Goal: Task Accomplishment & Management: Manage account settings

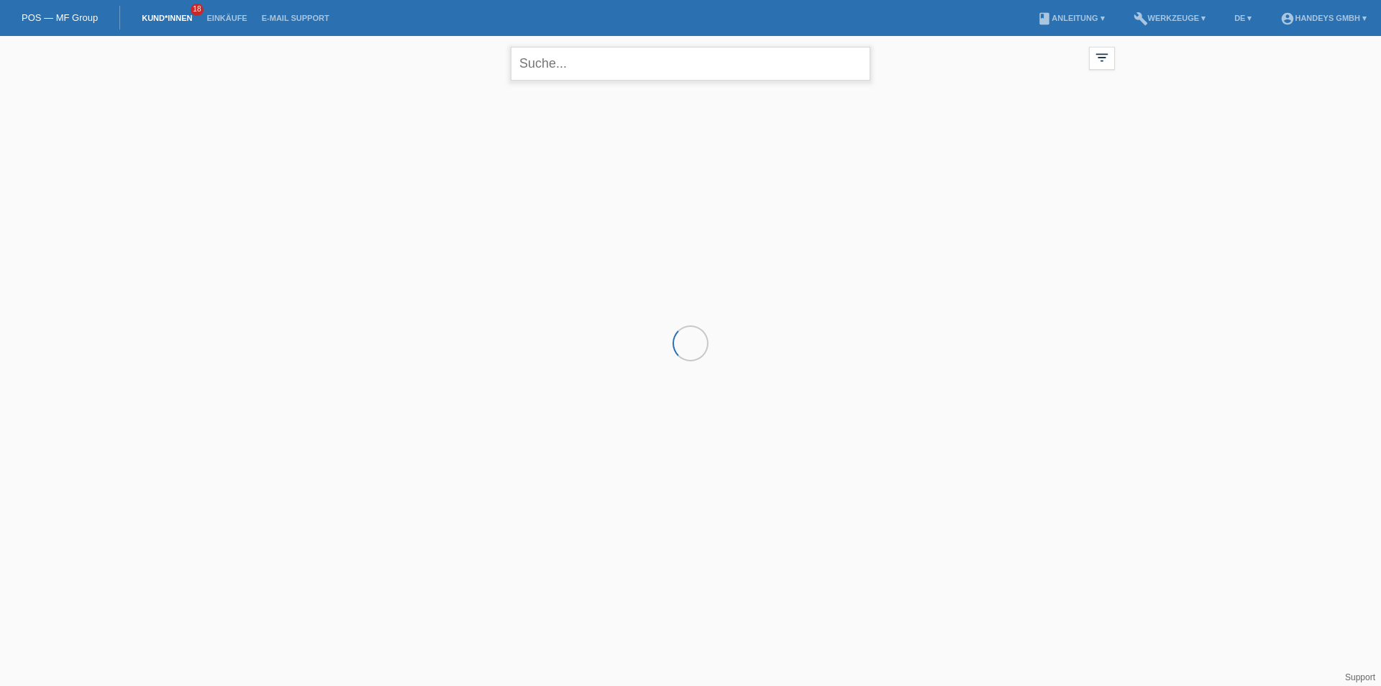
click at [589, 65] on input "text" at bounding box center [691, 64] width 360 height 34
type input "mullaxhela"
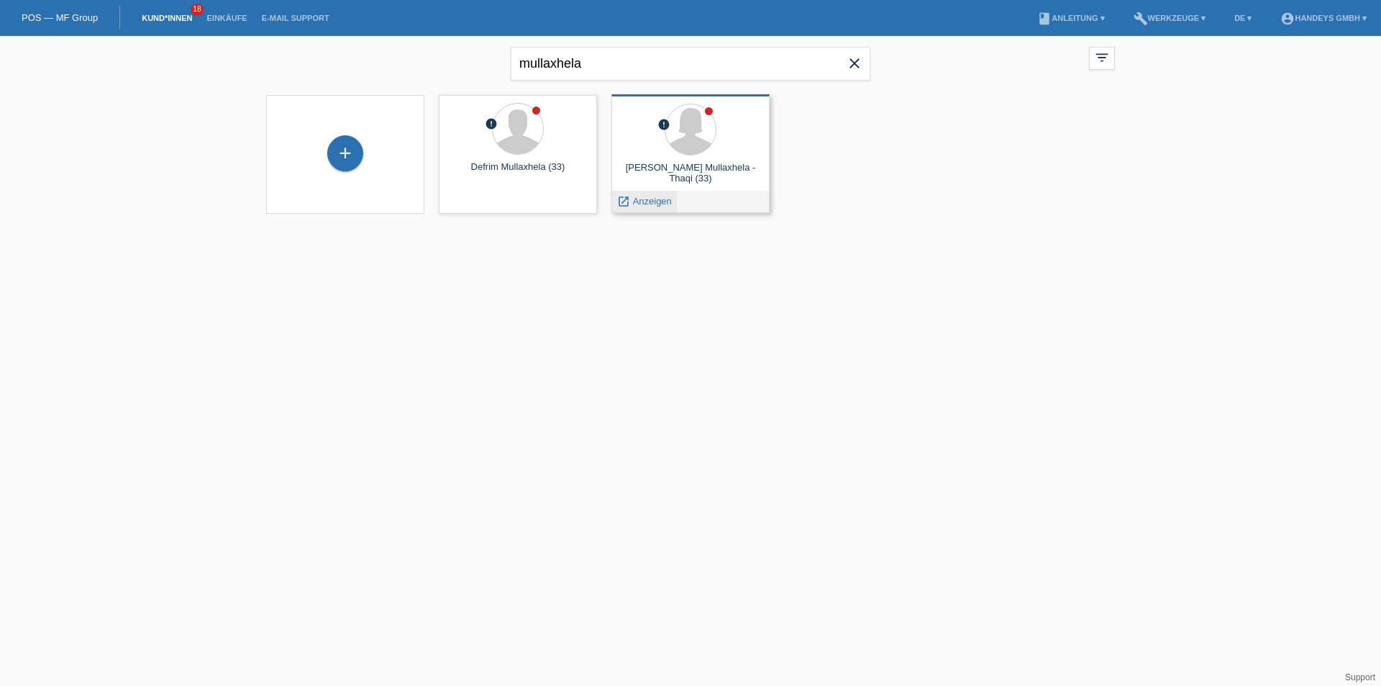
click at [653, 201] on span "Anzeigen" at bounding box center [652, 201] width 39 height 11
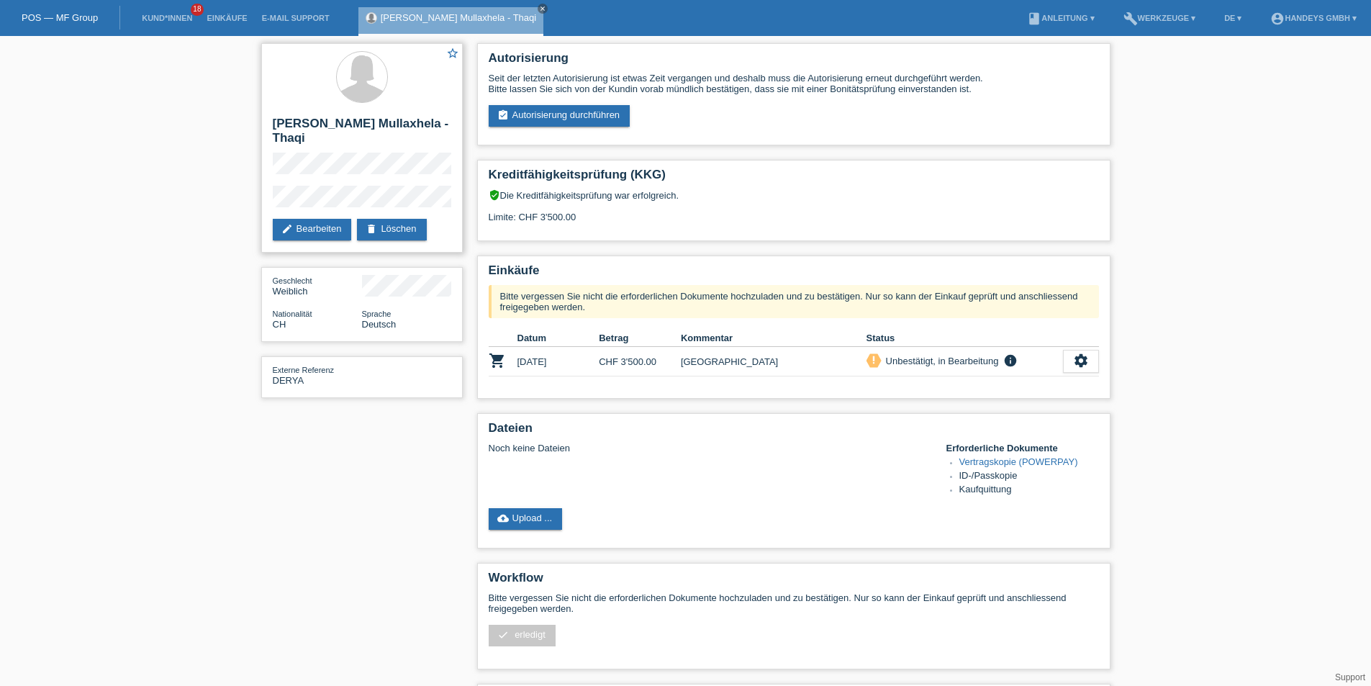
click at [270, 189] on div "star_border [PERSON_NAME] Mullaxhela - [GEOGRAPHIC_DATA] edit Bearbeiten delete…" at bounding box center [361, 147] width 201 height 209
click at [159, 19] on link "Kund*innen" at bounding box center [167, 18] width 65 height 9
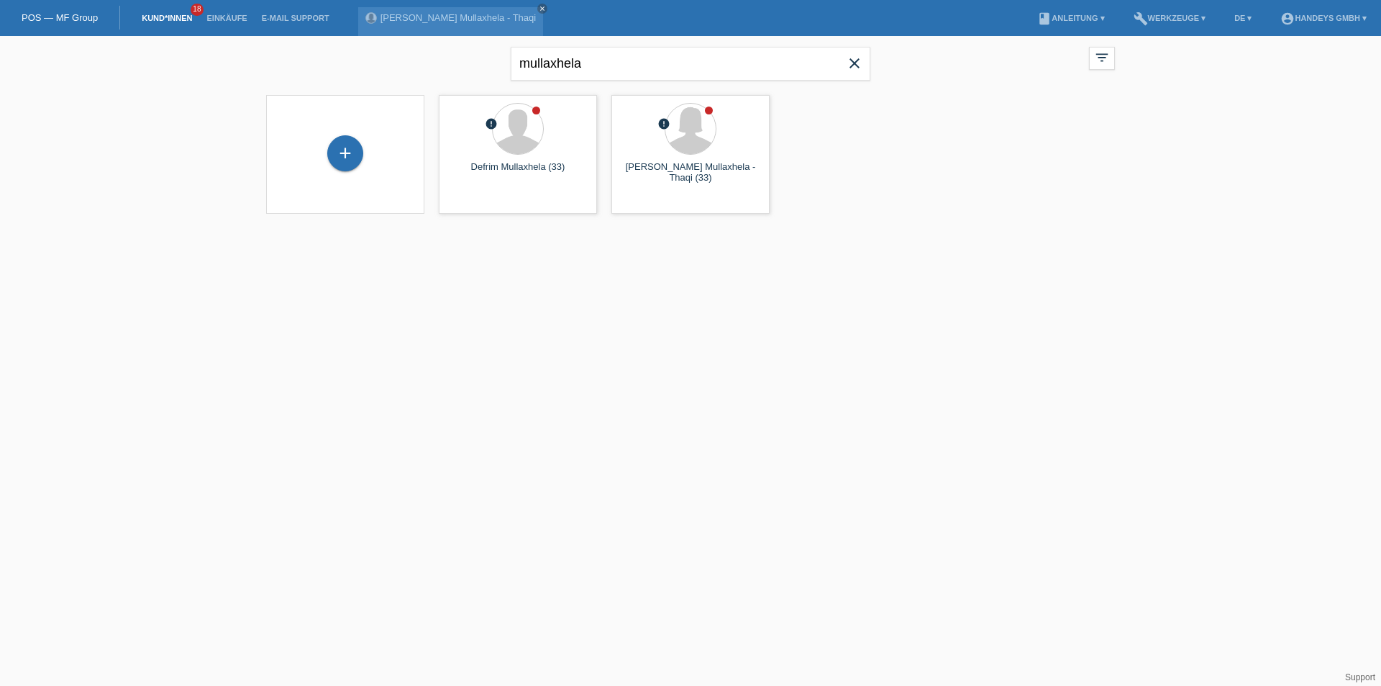
click at [53, 13] on link "POS — MF Group" at bounding box center [60, 17] width 76 height 11
click at [653, 194] on div "launch Anzeigen" at bounding box center [644, 202] width 65 height 22
click at [650, 202] on span "Anzeigen" at bounding box center [652, 201] width 39 height 11
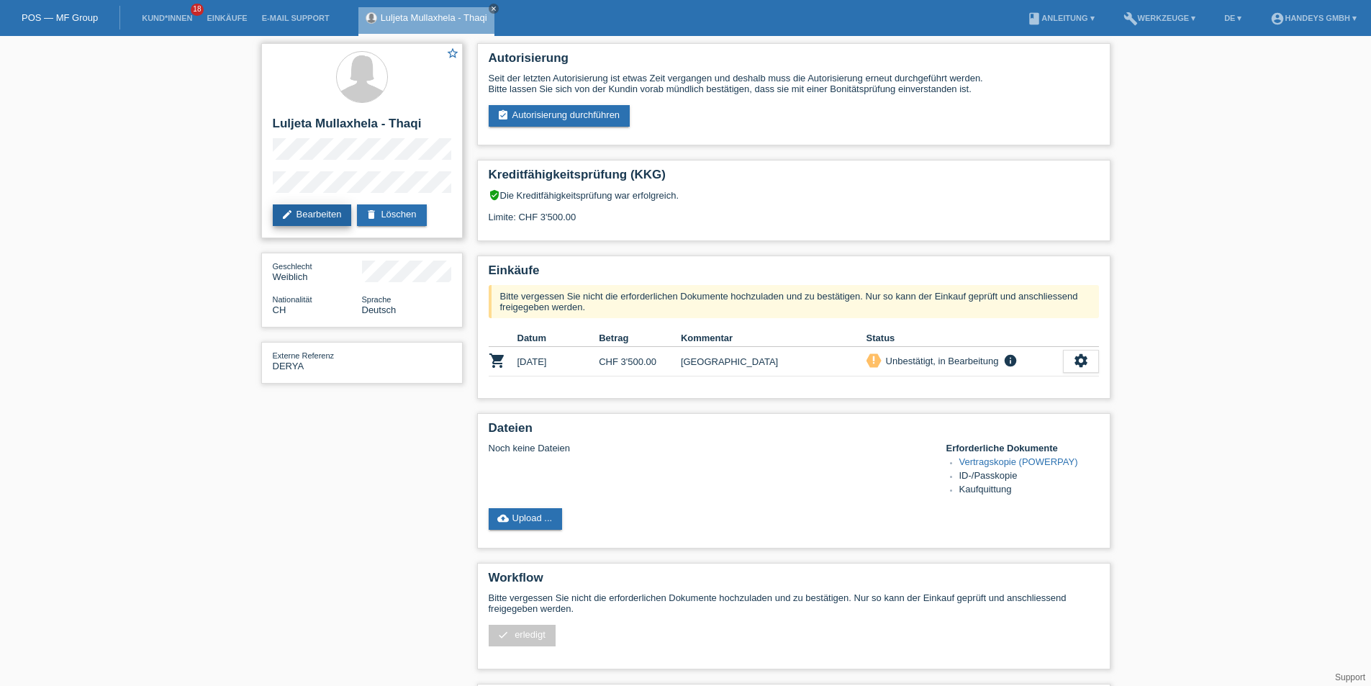
click at [317, 210] on link "edit Bearbeiten" at bounding box center [312, 215] width 79 height 22
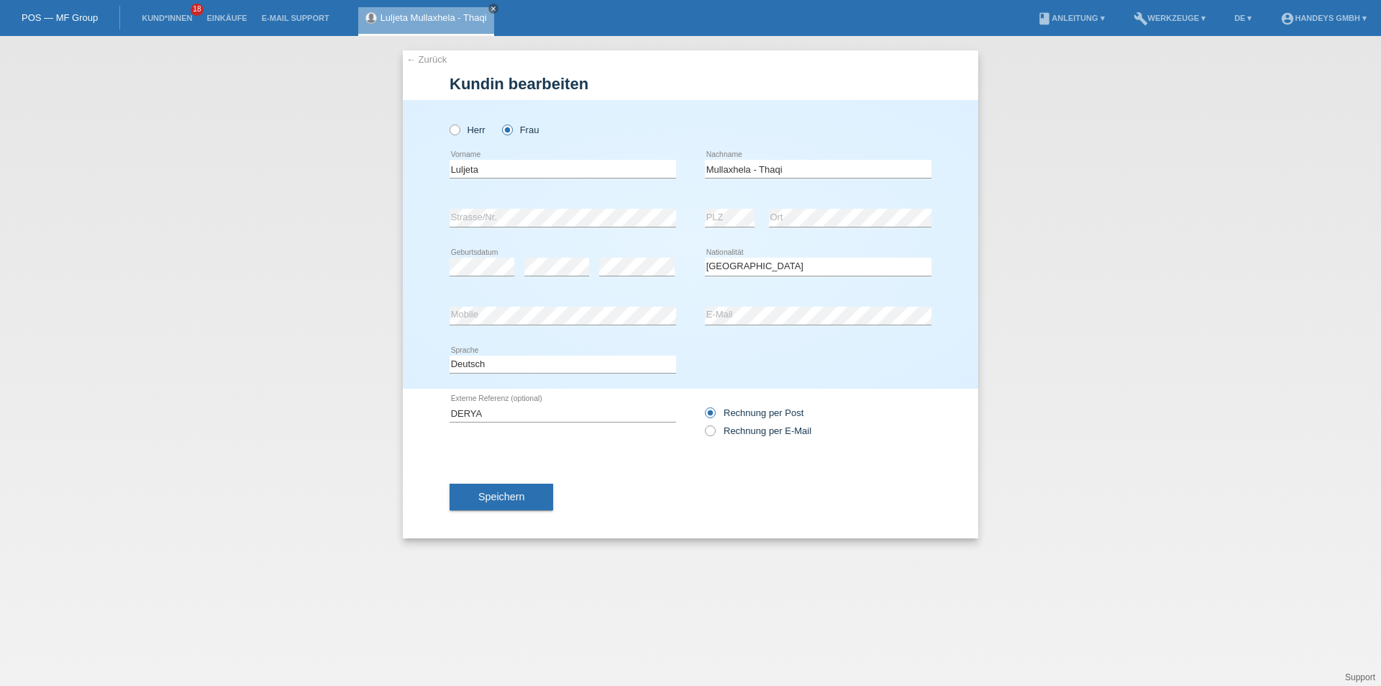
select select "CH"
drag, startPoint x: 510, startPoint y: 416, endPoint x: 395, endPoint y: 411, distance: 115.2
click at [396, 410] on div "← Zurück Kundin bearbeiten Herr Frau Luljeta error Vorname PLZ" at bounding box center [690, 361] width 1381 height 650
type input "ARB"
click at [703, 423] on icon at bounding box center [703, 423] width 0 height 0
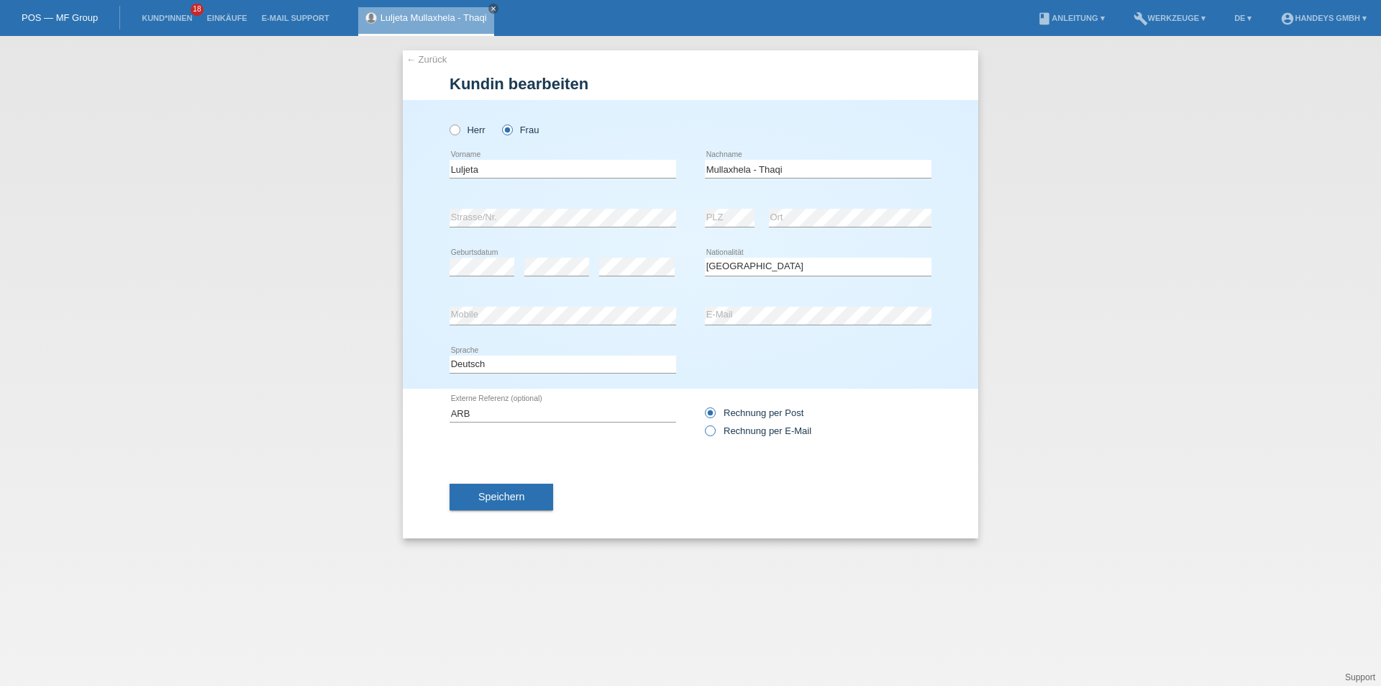
click at [712, 429] on input "Rechnung per E-Mail" at bounding box center [709, 434] width 9 height 18
radio input "true"
click at [504, 499] on span "Speichern" at bounding box center [501, 497] width 46 height 12
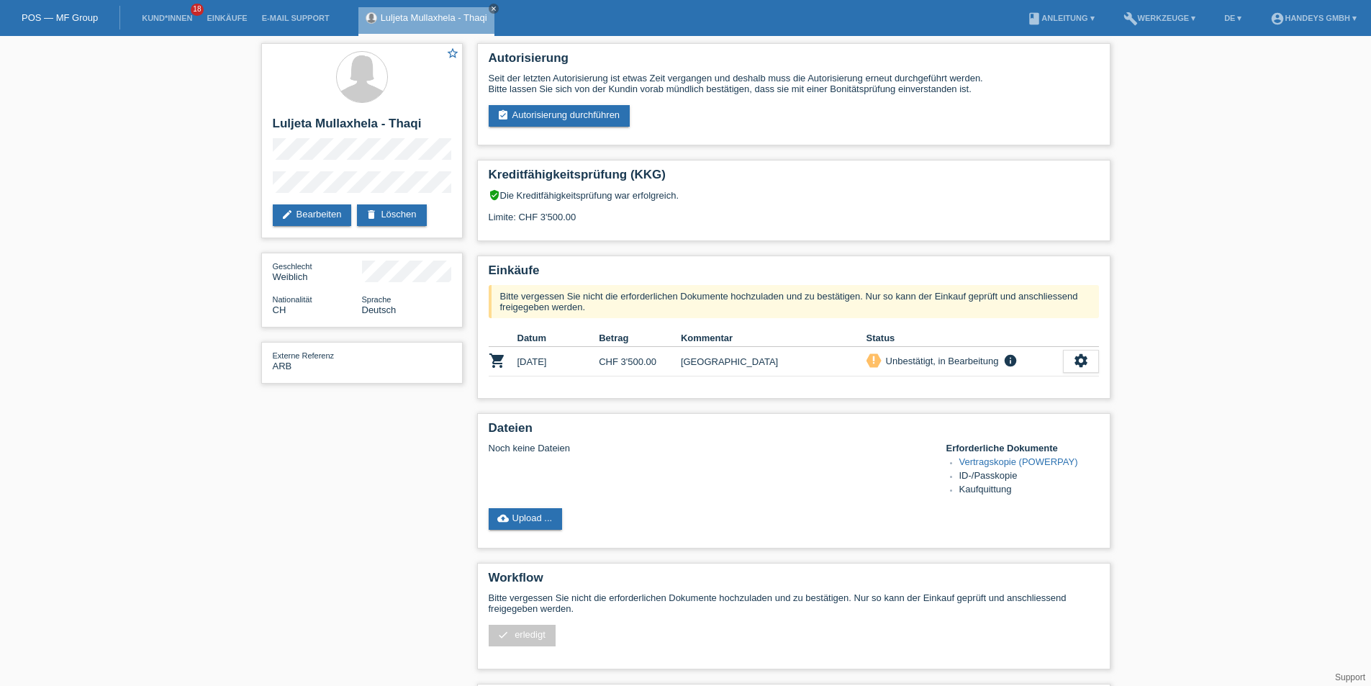
click at [181, 22] on li "Kund*innen 18" at bounding box center [167, 18] width 65 height 37
click at [175, 17] on link "Kund*innen" at bounding box center [167, 18] width 65 height 9
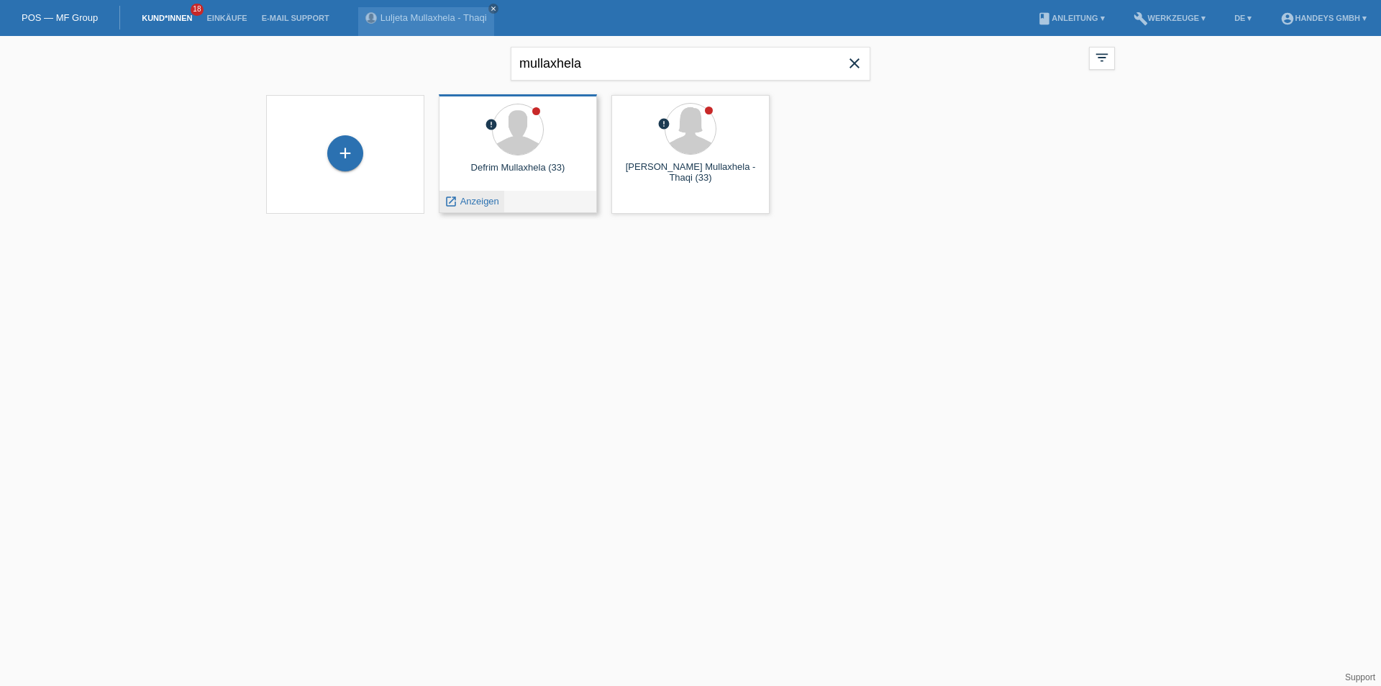
click at [486, 201] on span "Anzeigen" at bounding box center [479, 201] width 39 height 11
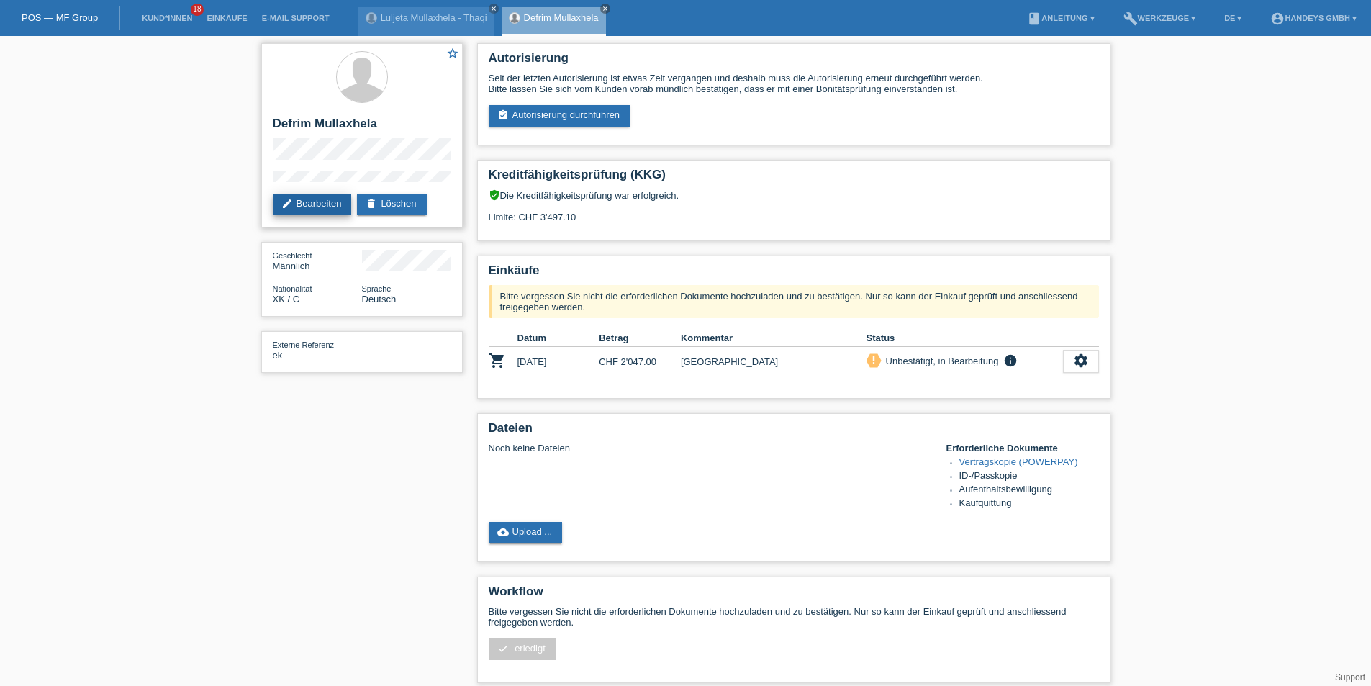
click at [324, 201] on link "edit Bearbeiten" at bounding box center [312, 205] width 79 height 22
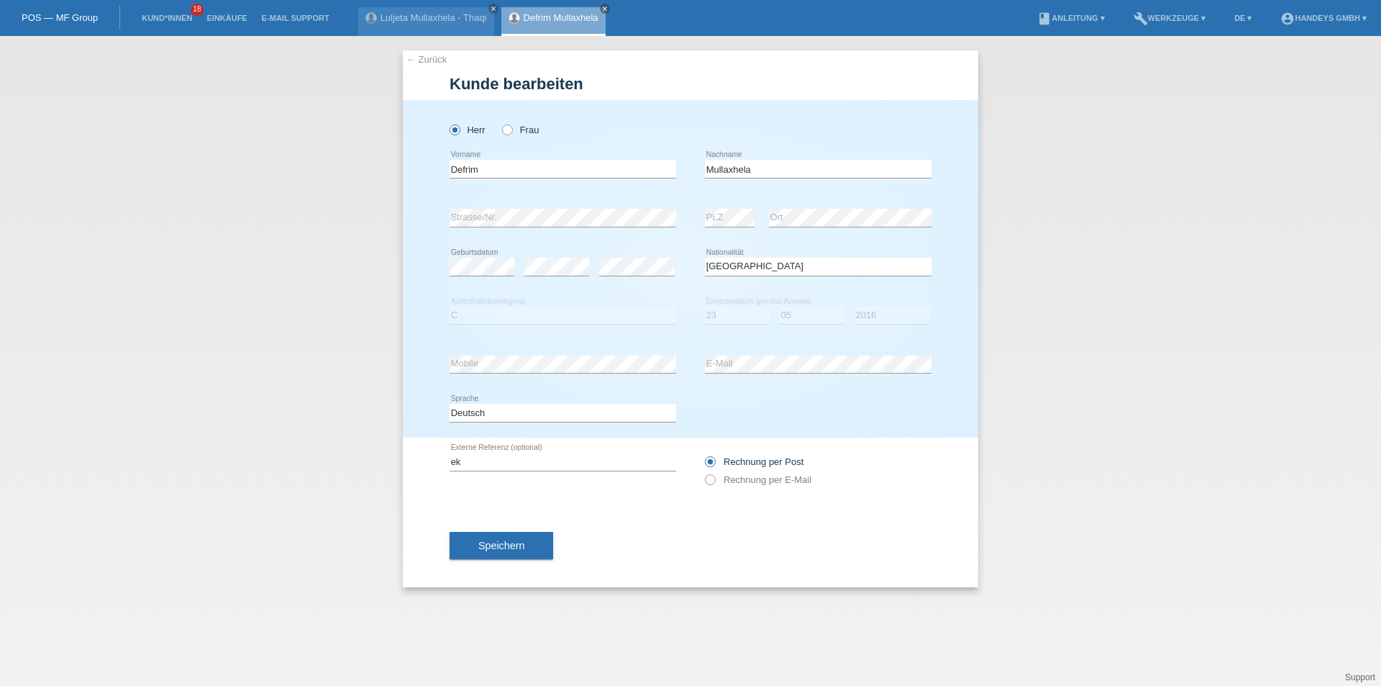
select select "XK"
select select "C"
select select "23"
select select "05"
select select "2016"
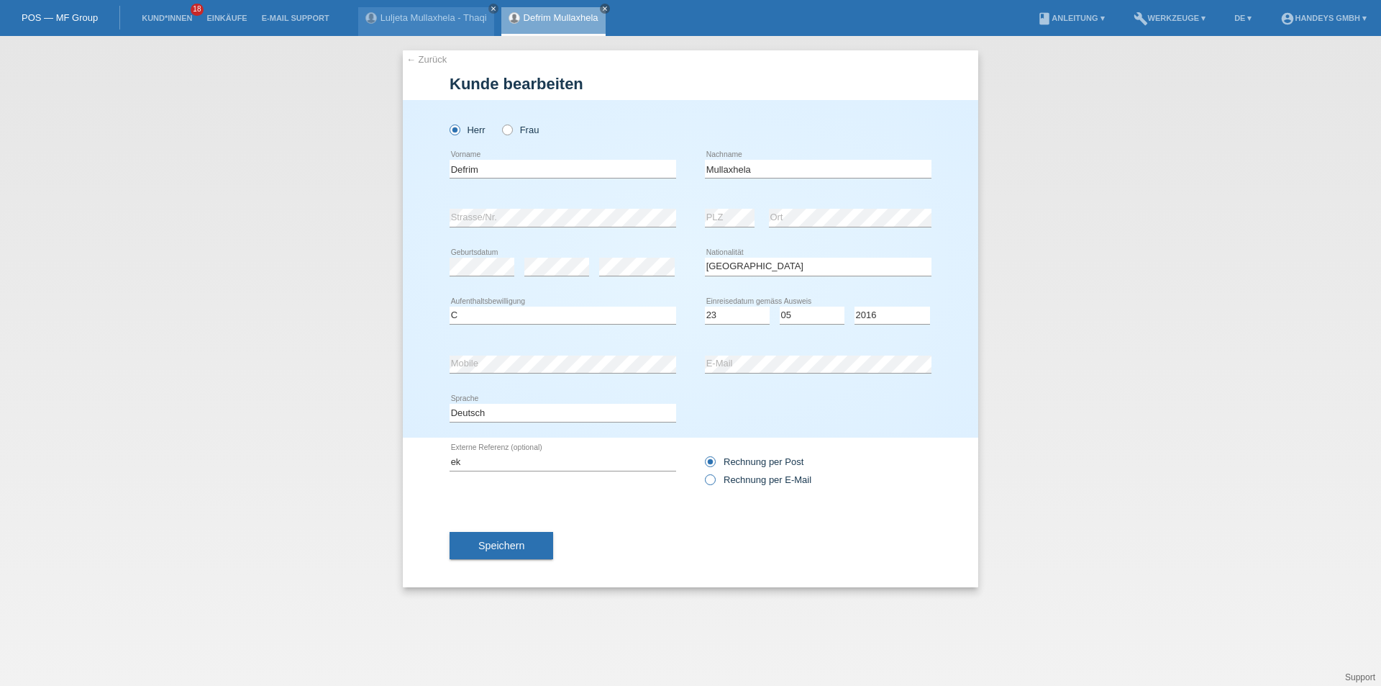
click at [703, 472] on icon at bounding box center [703, 472] width 0 height 0
click at [709, 481] on input "Rechnung per E-Mail" at bounding box center [709, 483] width 9 height 18
radio input "true"
drag, startPoint x: 442, startPoint y: 465, endPoint x: 204, endPoint y: 437, distance: 239.2
click at [281, 464] on div "← Zurück Kunde bearbeiten Herr Frau Defrim error Vorname error" at bounding box center [690, 361] width 1381 height 650
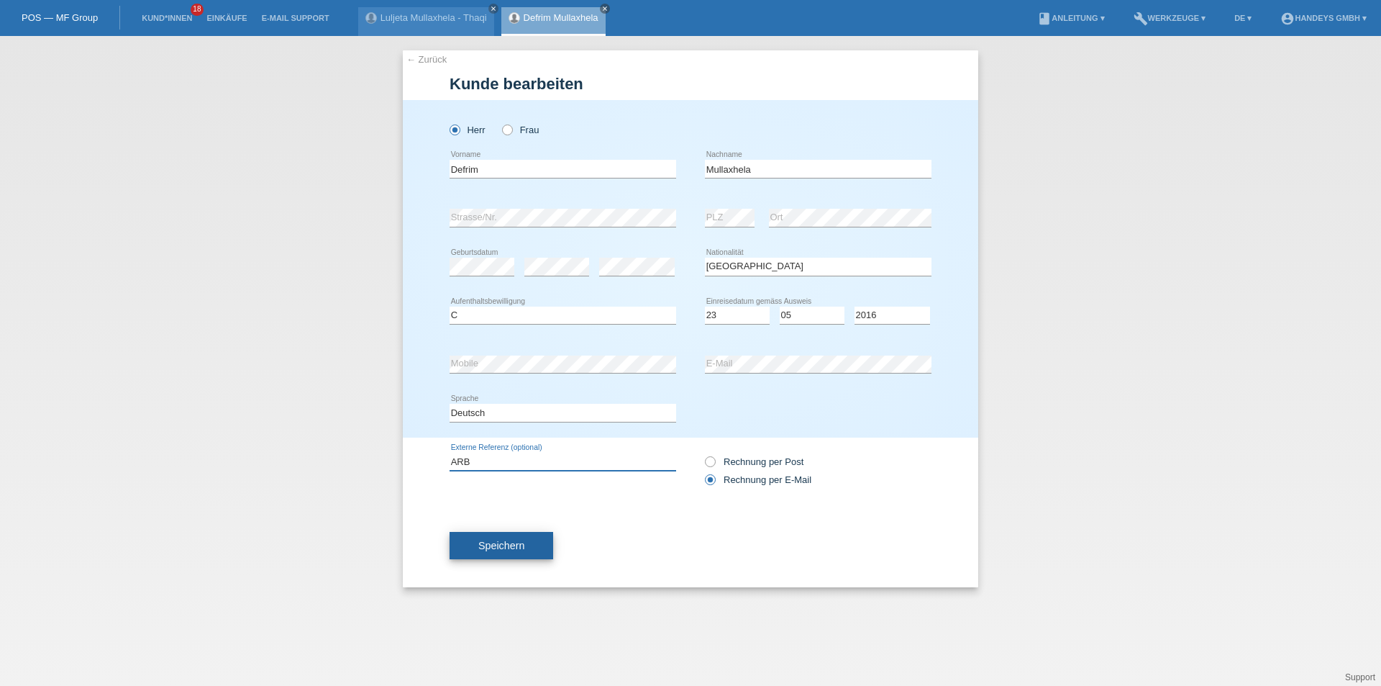
type input "ARB"
click at [504, 548] on span "Speichern" at bounding box center [501, 546] width 46 height 12
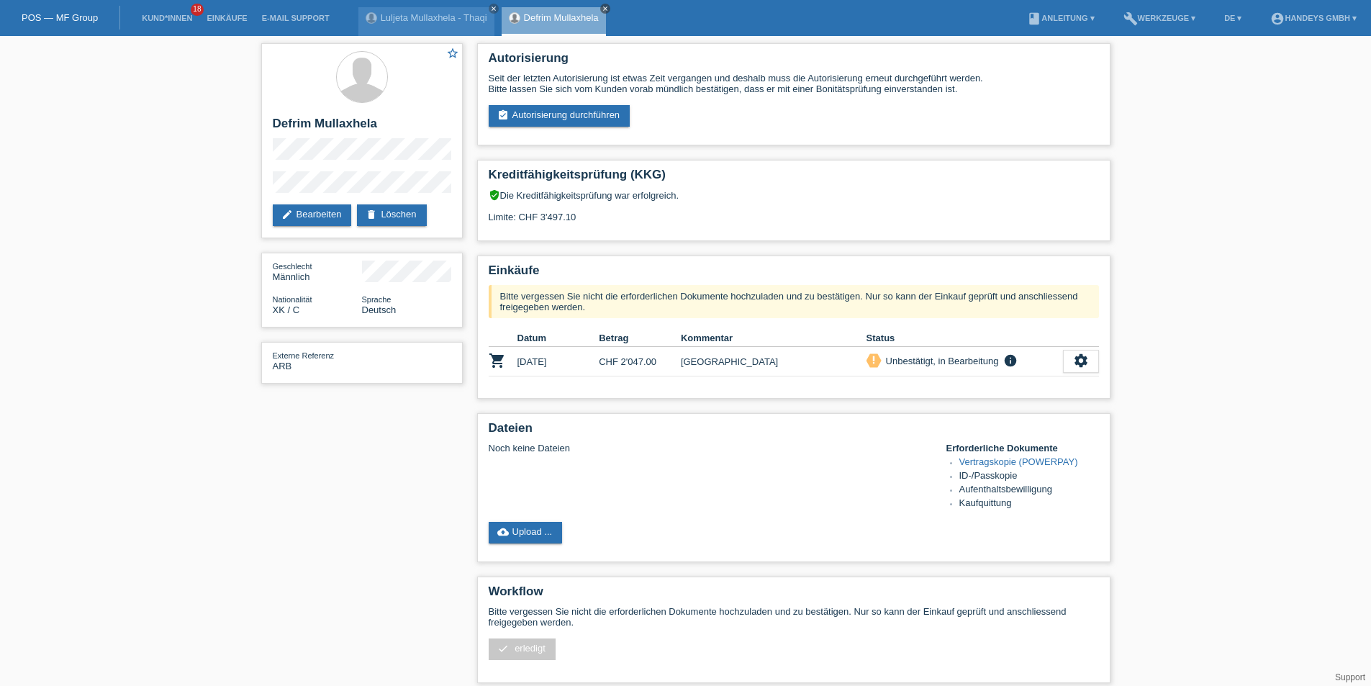
click at [605, 6] on icon "close" at bounding box center [604, 8] width 7 height 7
click at [494, 4] on link "close" at bounding box center [494, 9] width 10 height 10
click at [158, 18] on link "Kund*innen" at bounding box center [167, 18] width 65 height 9
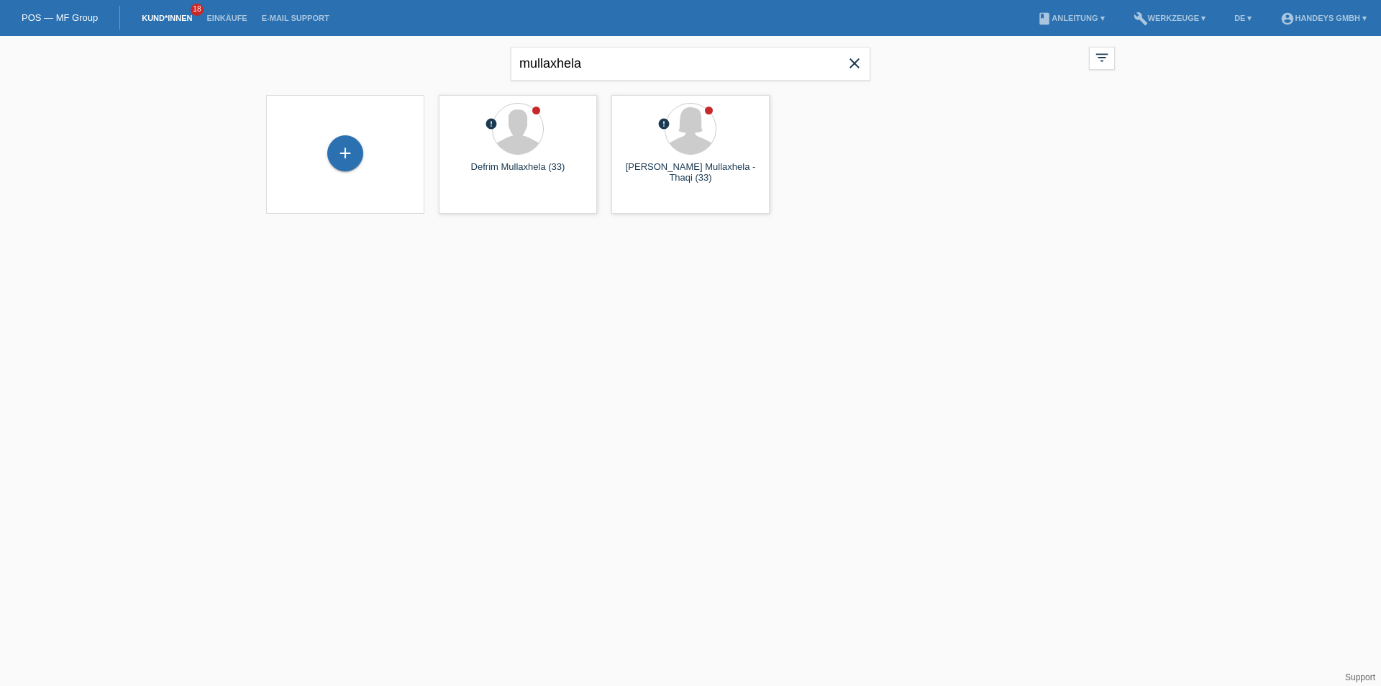
click at [954, 232] on html "POS — MF Group Kund*innen 18 Einkäufe E-Mail Support menu account_circle Handey…" at bounding box center [690, 116] width 1381 height 232
click at [861, 65] on icon "close" at bounding box center [854, 63] width 17 height 17
